Goal: Information Seeking & Learning: Learn about a topic

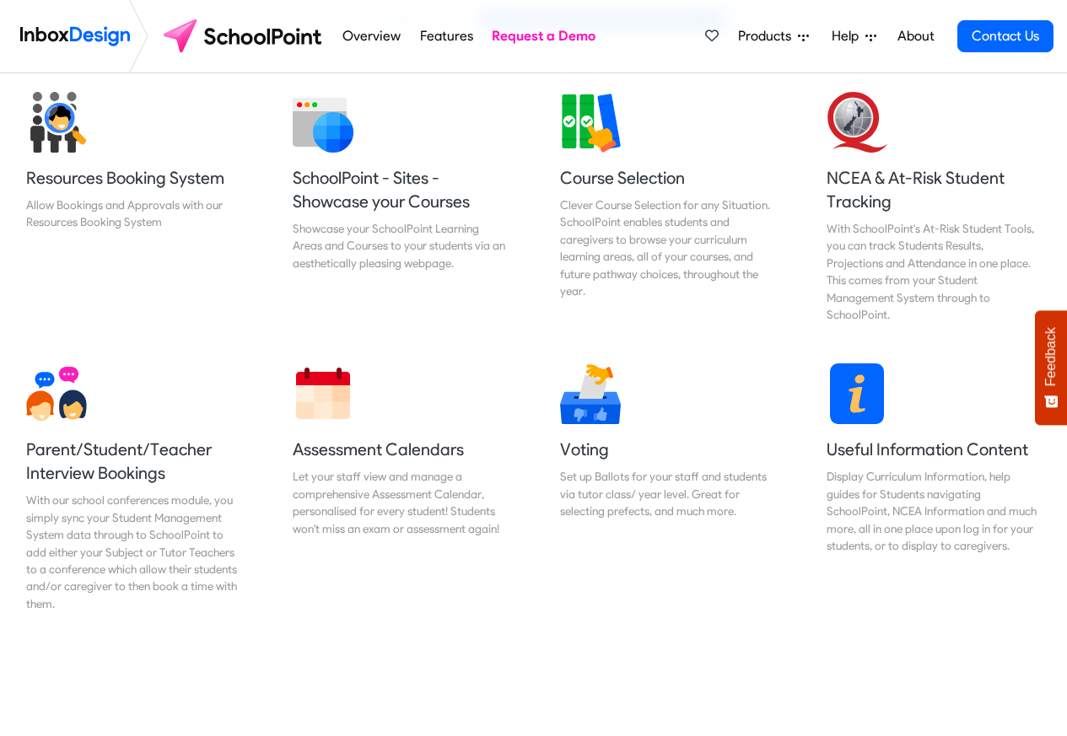
scroll to position [709, 0]
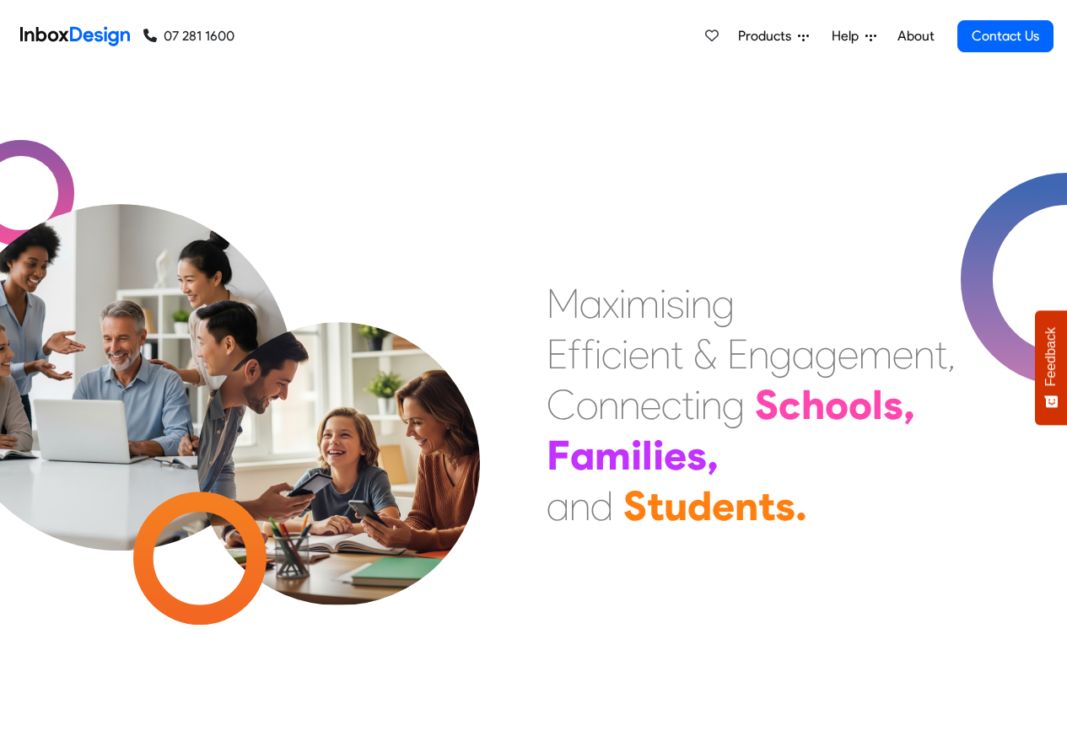
click at [778, 35] on span "Products" at bounding box center [768, 36] width 60 height 20
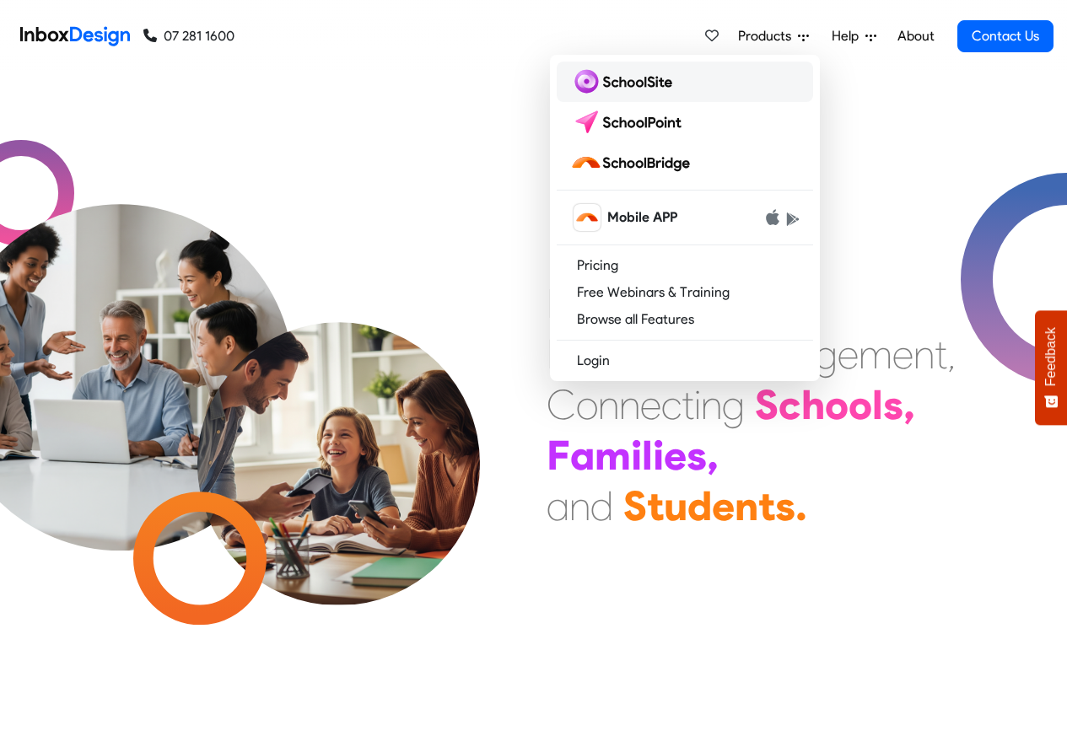
click at [617, 84] on img at bounding box center [624, 81] width 109 height 27
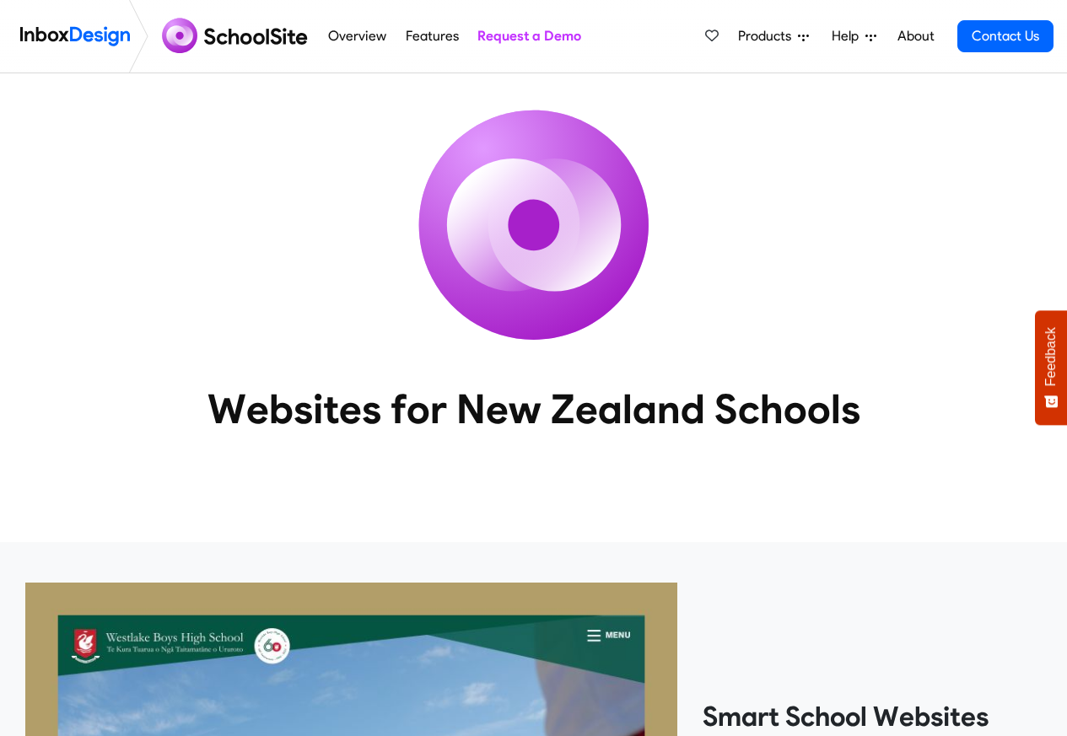
click at [811, 34] on link "Products" at bounding box center [773, 36] width 84 height 34
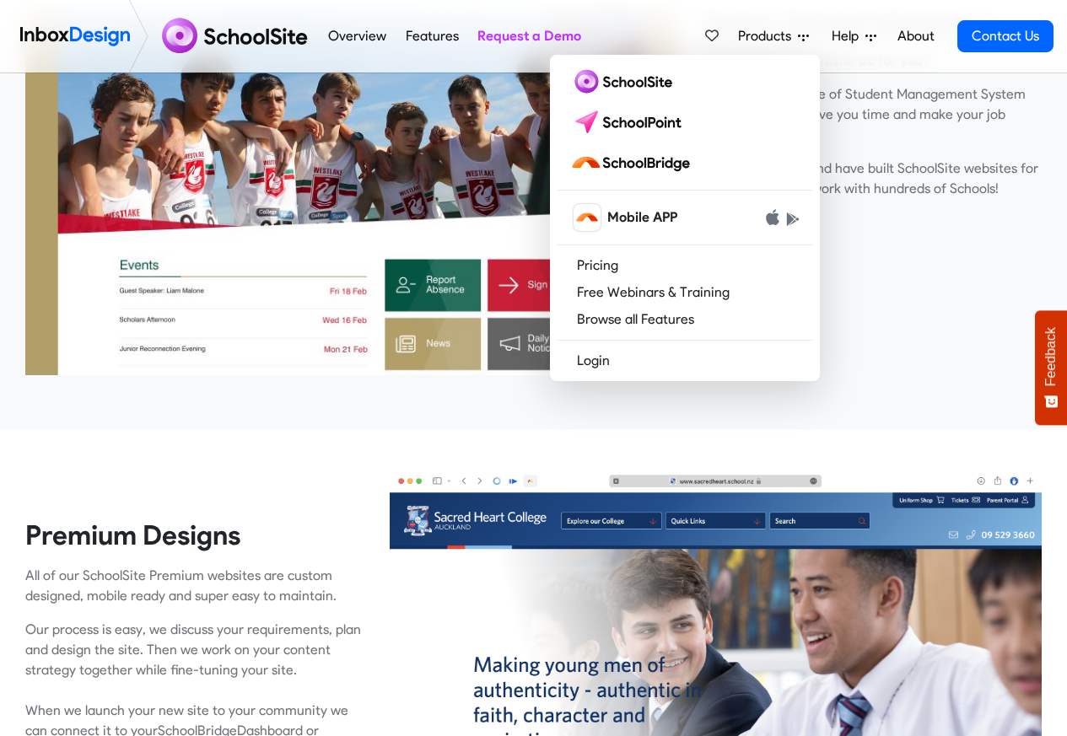
scroll to position [709, 0]
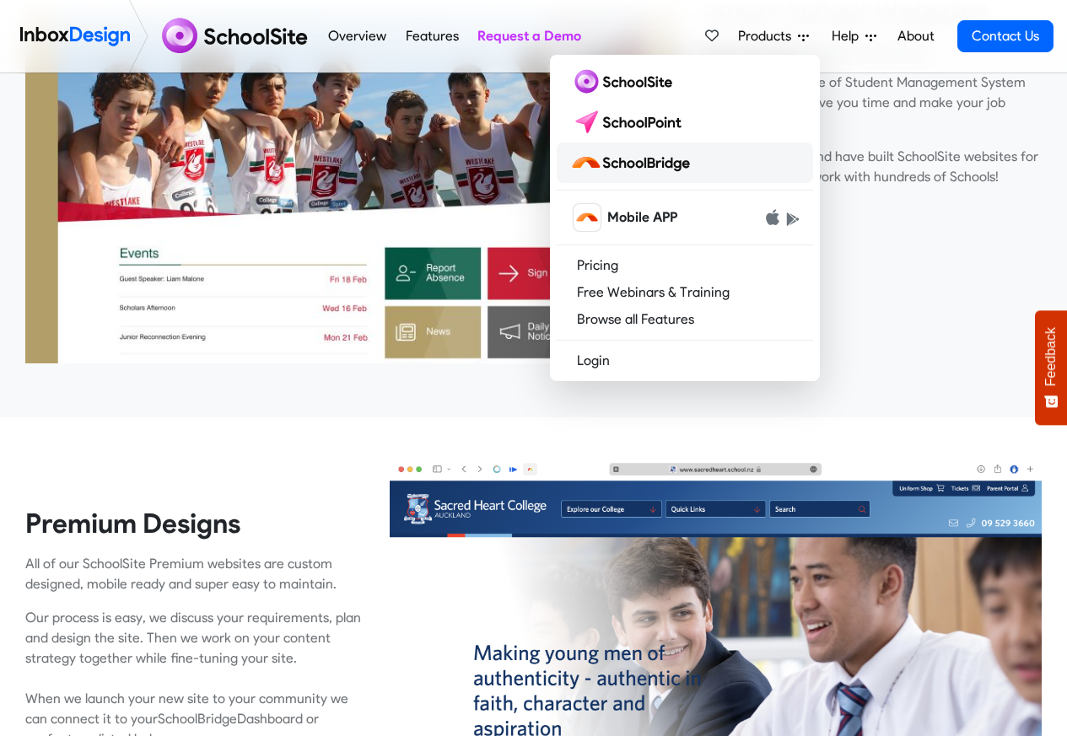
click at [621, 160] on img at bounding box center [633, 162] width 127 height 27
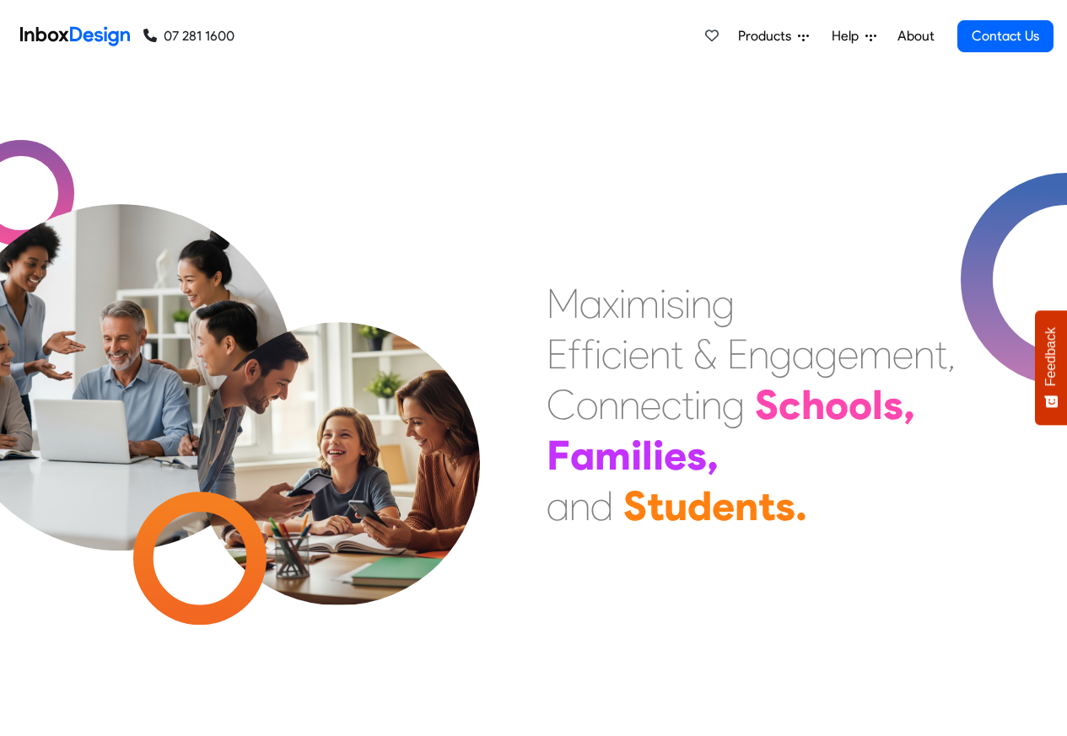
click at [811, 34] on link "Products" at bounding box center [773, 36] width 84 height 34
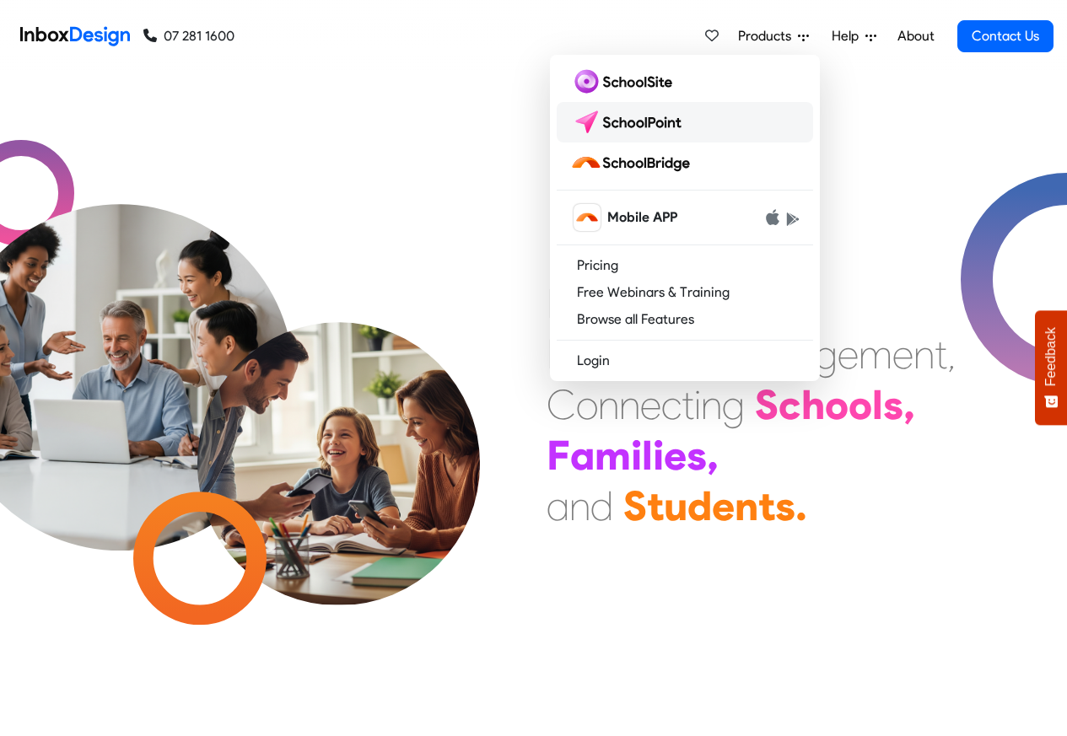
click at [630, 118] on img at bounding box center [629, 122] width 119 height 27
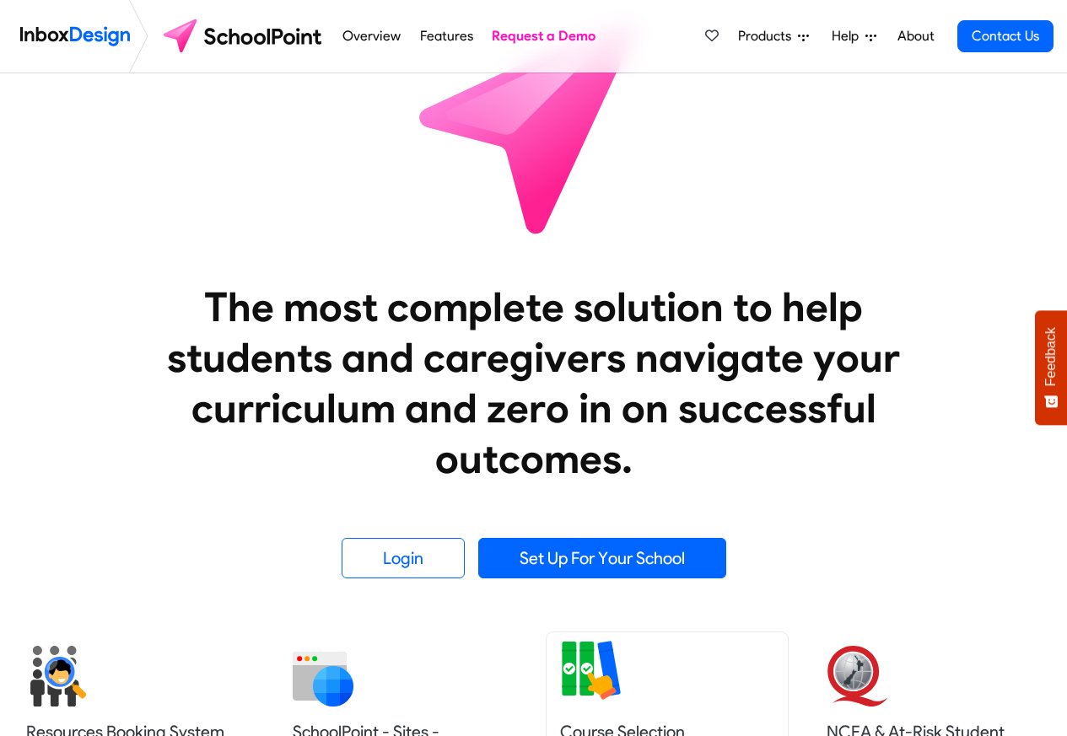
scroll to position [101, 0]
